Goal: Check status: Check status

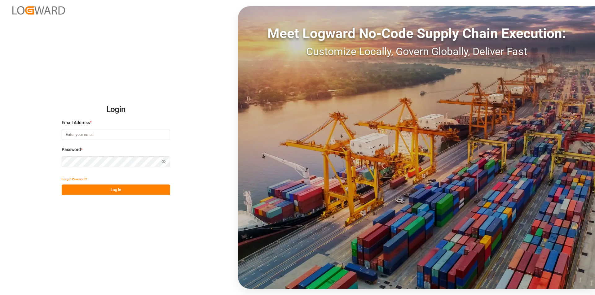
type input "[EMAIL_ADDRESS][DOMAIN_NAME]"
click at [99, 191] on button "Log In" at bounding box center [116, 190] width 108 height 11
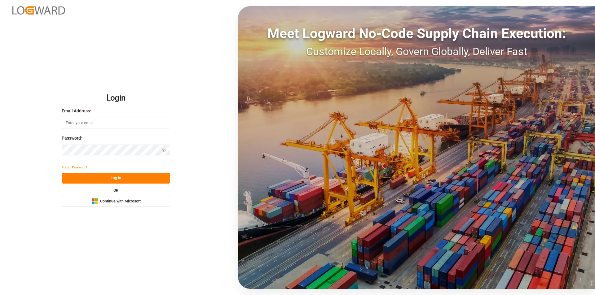
type input "[EMAIL_ADDRESS][DOMAIN_NAME]"
click at [101, 177] on button "Log In" at bounding box center [116, 178] width 108 height 11
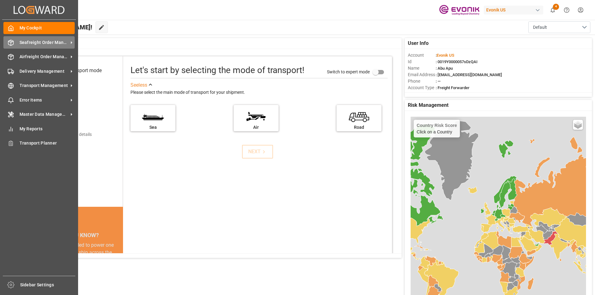
click at [35, 42] on span "Seafreight Order Management" at bounding box center [44, 42] width 49 height 7
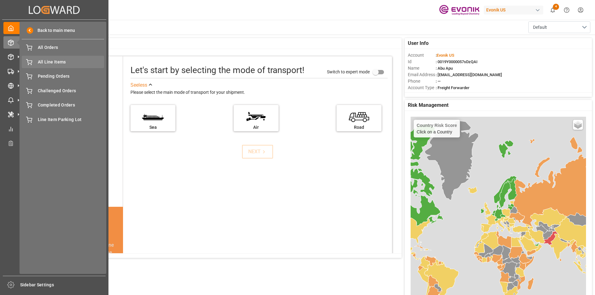
click at [46, 60] on span "All Line Items" at bounding box center [71, 62] width 67 height 7
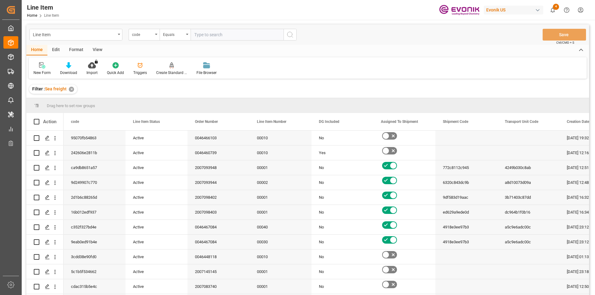
click at [155, 36] on div "code" at bounding box center [144, 35] width 31 height 12
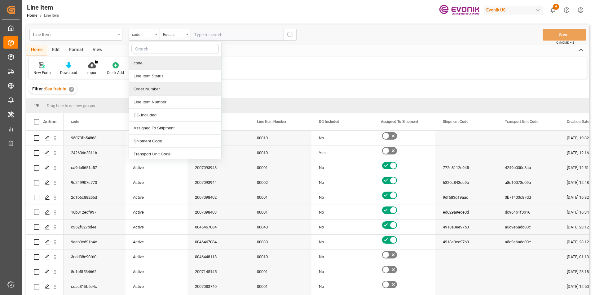
click at [141, 86] on div "Order Number" at bounding box center [175, 89] width 92 height 13
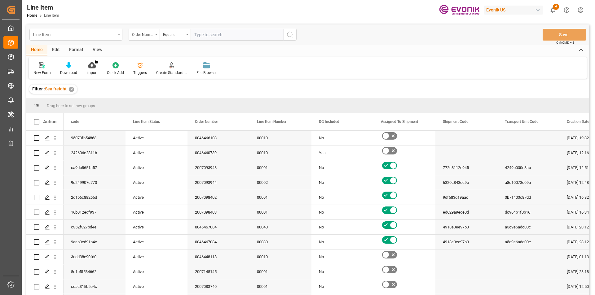
click at [202, 34] on input "text" at bounding box center [236, 35] width 93 height 12
paste input "2007133949"
type input "2007133949"
click at [289, 38] on icon "search button" at bounding box center [289, 34] width 7 height 7
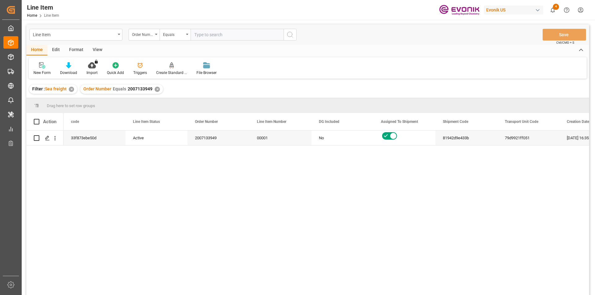
click at [99, 52] on div "View" at bounding box center [97, 50] width 19 height 11
click at [71, 69] on div "Standard Templates" at bounding box center [70, 69] width 40 height 14
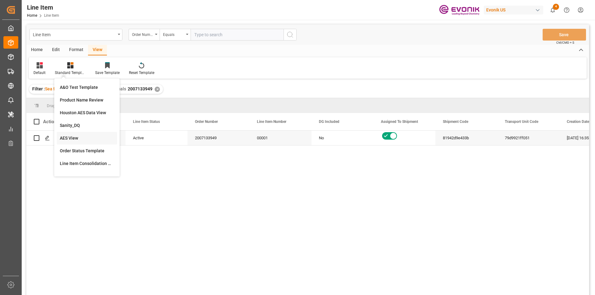
click at [69, 136] on div "AES View" at bounding box center [87, 138] width 54 height 7
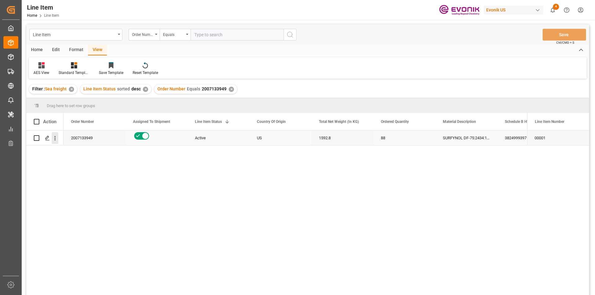
click at [57, 138] on icon "open menu" at bounding box center [55, 138] width 7 height 7
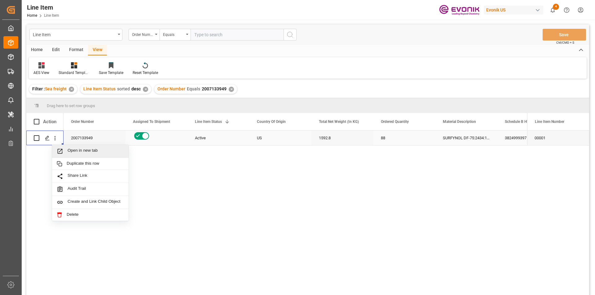
click at [74, 148] on span "Open in new tab" at bounding box center [96, 151] width 56 height 7
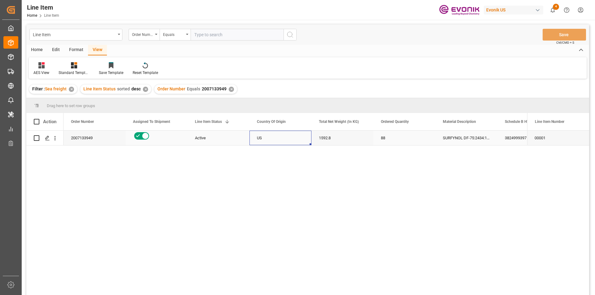
click at [261, 139] on div "US" at bounding box center [280, 138] width 62 height 15
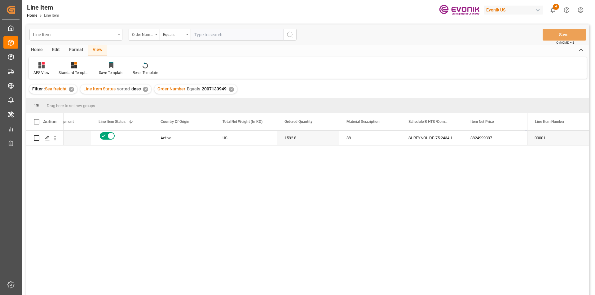
scroll to position [0, 96]
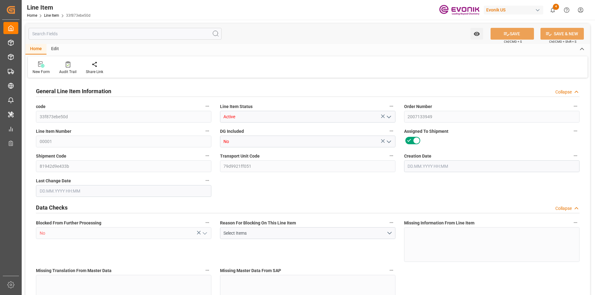
type input "33f873ebe50d"
type input "Active"
type input "2007133949"
type input "00001"
type input "No"
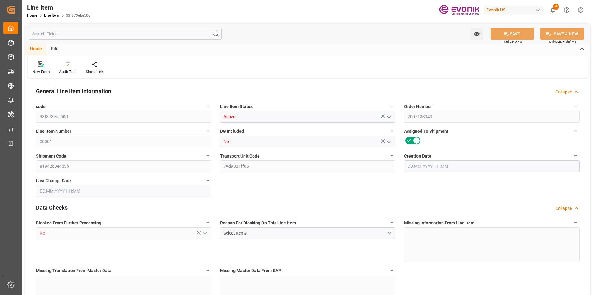
type input "81942d9e433b"
type input "79d9921ff051"
type input "No"
type input "DR"
type input "No"
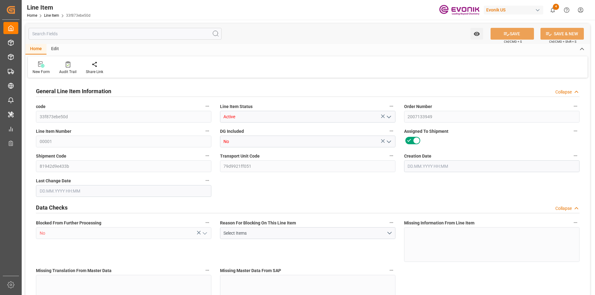
type input "99105143"
type textarea "SURFYNOL DF-75:2434:18.1:OI:C"
type input "USD"
type input "PACK"
type input "3824999397"
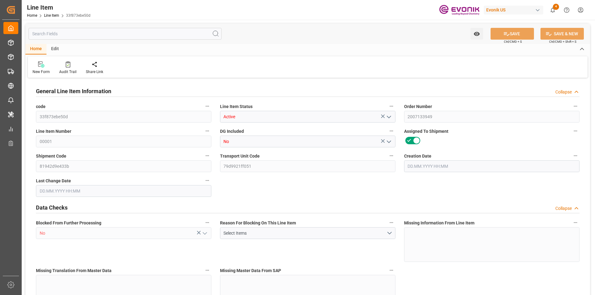
type input "EAR99"
type input "US"
type input "DR"
type input "PAI"
type input "KGM"
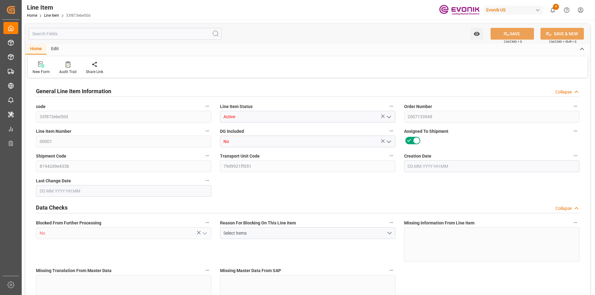
type textarea "KGM"
type input "KGM"
type textarea "KGM"
type input "M3"
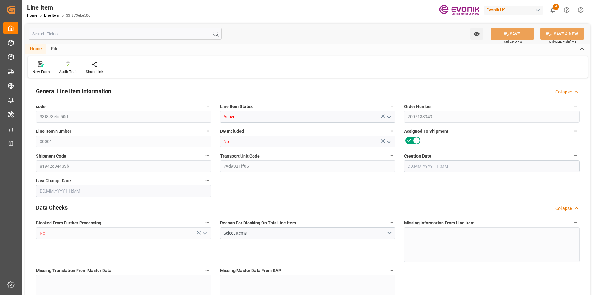
type textarea "DMQ"
type input "M3"
type input "4"
type input "1770.56"
type input "1592.8"
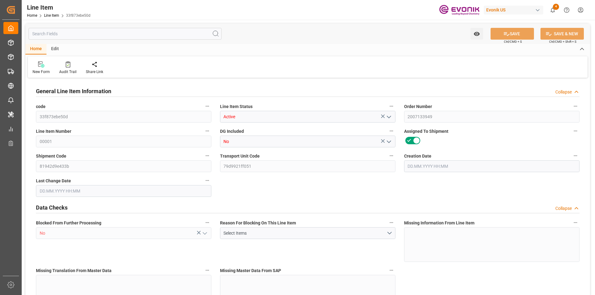
type input "3.7159"
type input "88"
type input "300"
type input "88"
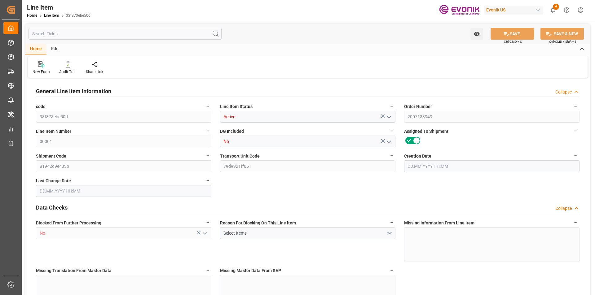
type input "1770.56"
type input "1870.56"
type input "1592.8"
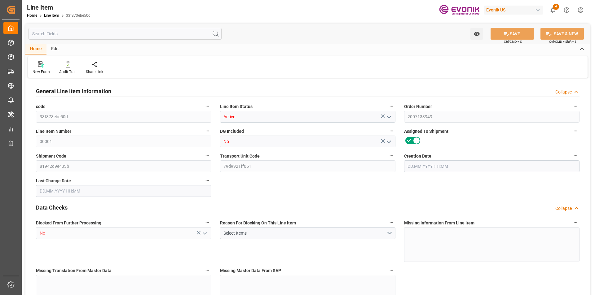
type input "3.7159"
type input "3715.888"
type input "0"
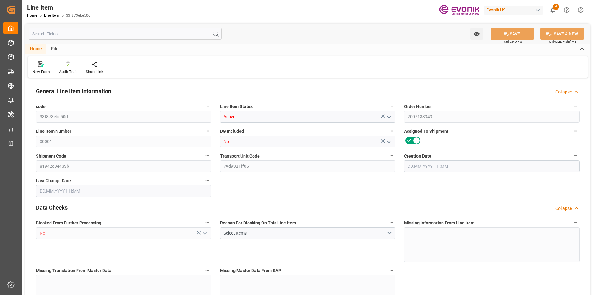
type input "0"
type input "13.08.2025 16:35"
type input "13.08.2025 21:29"
type input "06.10.2025"
type input "22.08.2025"
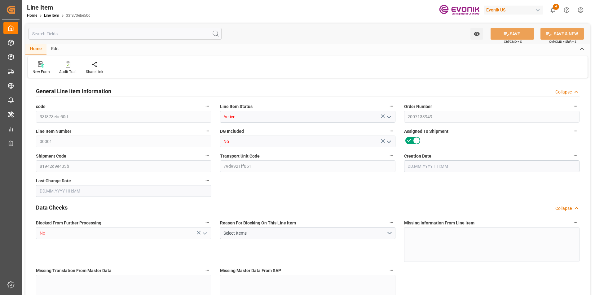
type input "15.08.2025"
